Goal: Information Seeking & Learning: Learn about a topic

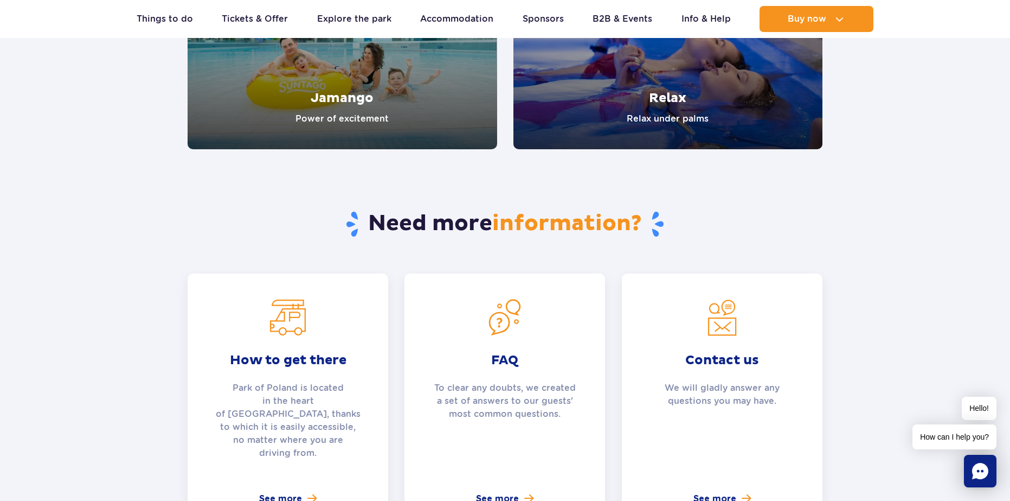
scroll to position [2278, 0]
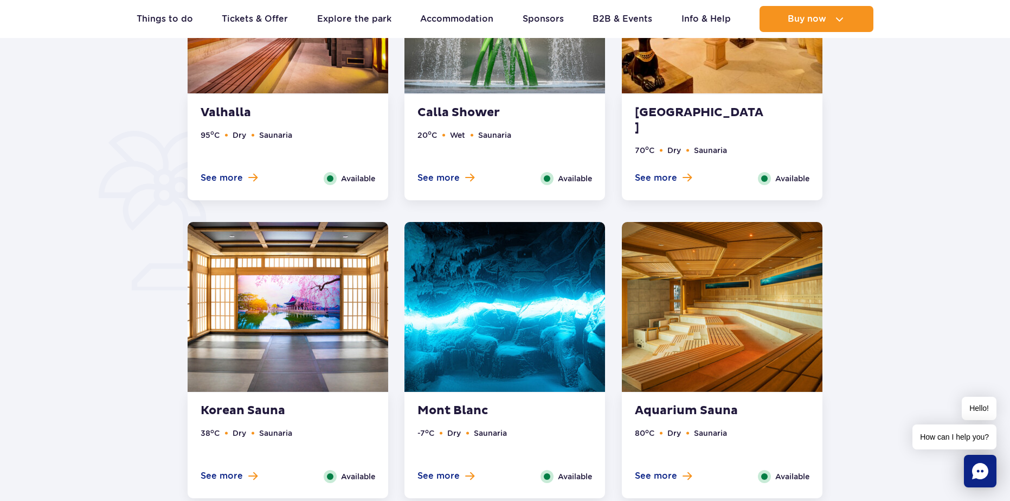
scroll to position [868, 0]
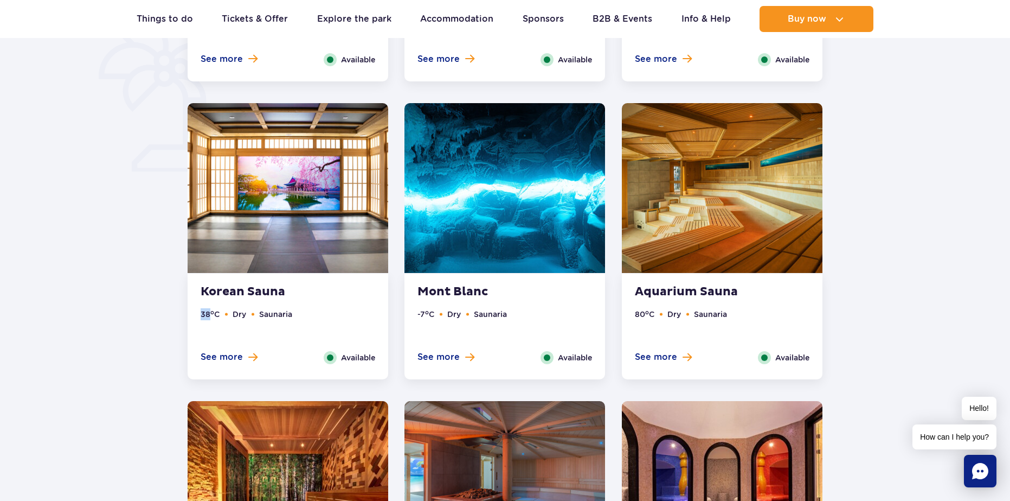
drag, startPoint x: 199, startPoint y: 316, endPoint x: 212, endPoint y: 317, distance: 12.6
click at [212, 317] on div "Korean Sauna 38 o C Dry Saunaria See more Close Available" at bounding box center [288, 326] width 201 height 106
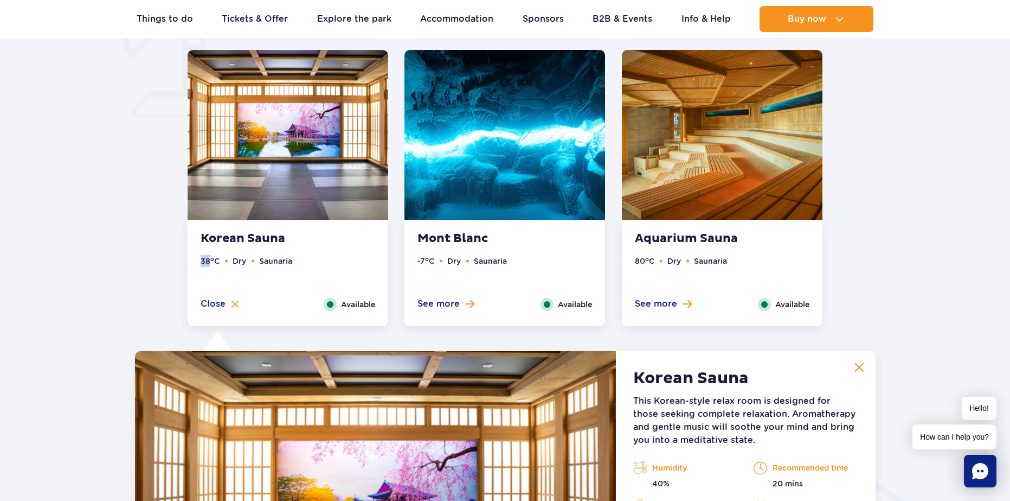
scroll to position [881, 0]
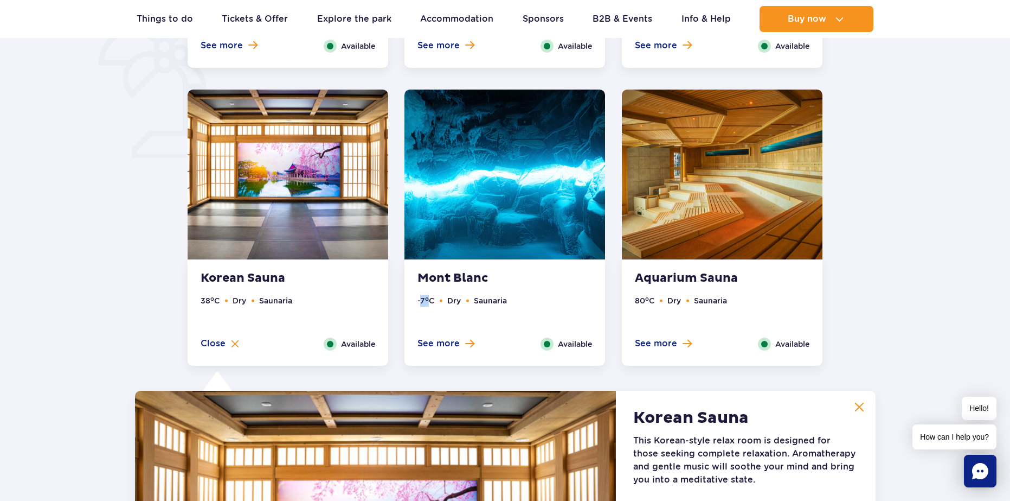
drag, startPoint x: 420, startPoint y: 297, endPoint x: 430, endPoint y: 297, distance: 10.3
click at [430, 297] on li "-7 o C" at bounding box center [426, 301] width 17 height 12
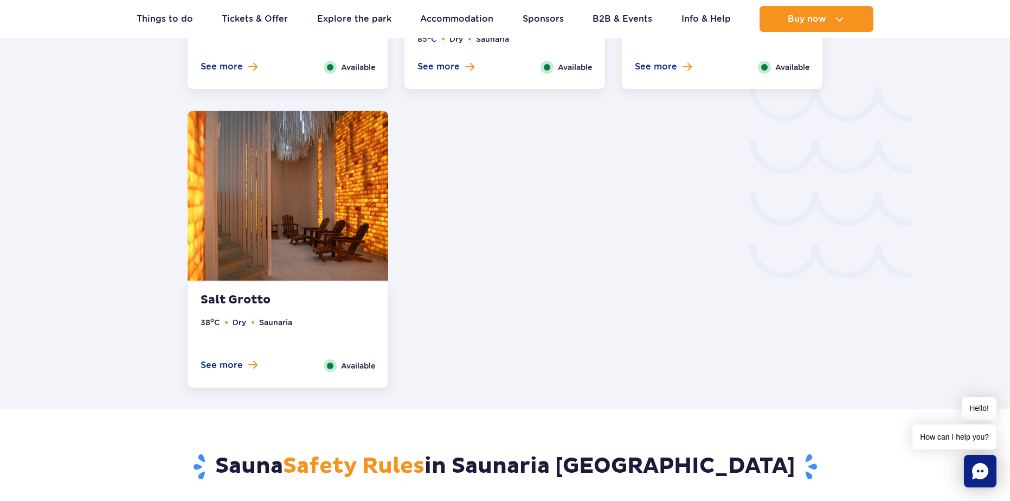
scroll to position [1803, 0]
